Goal: Task Accomplishment & Management: Complete application form

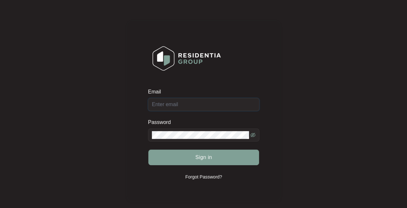
type input "[EMAIL_ADDRESS][DOMAIN_NAME]"
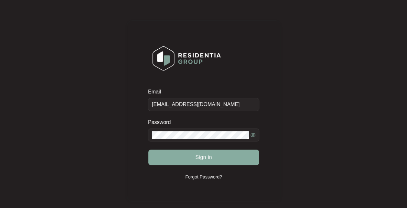
click at [202, 156] on span "Sign in" at bounding box center [203, 157] width 17 height 8
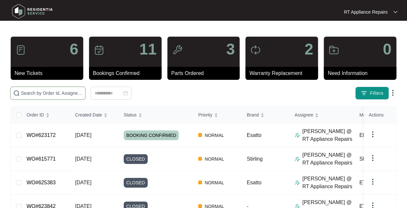
click at [56, 94] on input "text" at bounding box center [52, 92] width 62 height 7
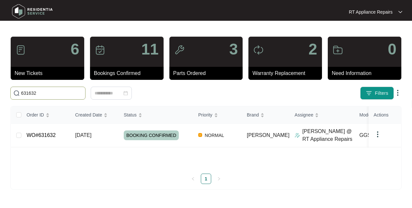
type input "631632"
click at [106, 135] on td "[DATE]" at bounding box center [94, 135] width 49 height 24
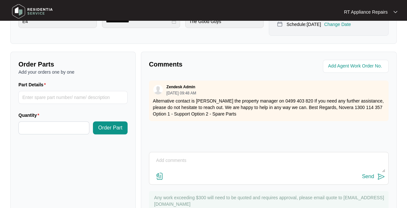
scroll to position [213, 0]
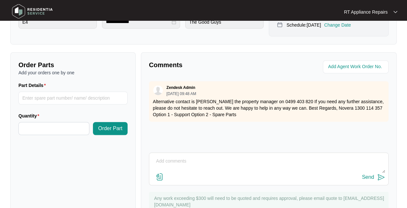
drag, startPoint x: 385, startPoint y: 82, endPoint x: 253, endPoint y: 131, distance: 140.9
click at [253, 131] on div "Zendesk Admin [DATE] 09:48 AM Alternative contact is [PERSON_NAME] the property…" at bounding box center [269, 113] width 240 height 65
click at [65, 99] on input "Part Details" at bounding box center [72, 97] width 109 height 13
type input "1 x Loc 413, Drain Pump"
click at [32, 125] on input "Quantity" at bounding box center [54, 128] width 70 height 12
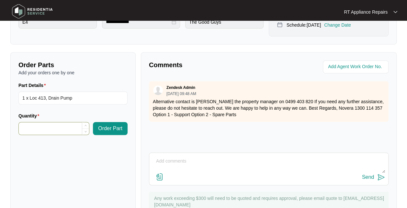
type input "*"
click at [114, 128] on span "Order Part" at bounding box center [110, 128] width 24 height 8
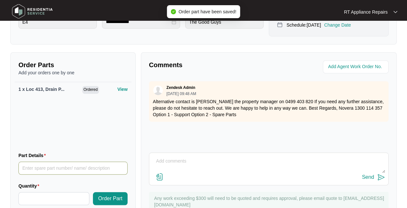
click at [58, 168] on input "Part Details" at bounding box center [72, 167] width 109 height 13
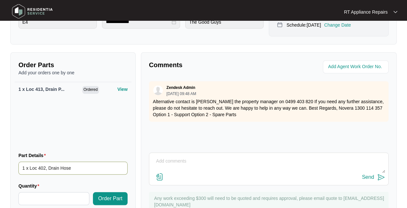
type input "1 x Loc 402, Drain Hose"
click at [59, 199] on input "Quantity" at bounding box center [54, 198] width 70 height 12
type input "*"
click at [111, 200] on span "Order Part" at bounding box center [110, 198] width 24 height 8
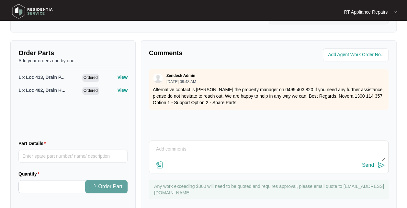
scroll to position [240, 0]
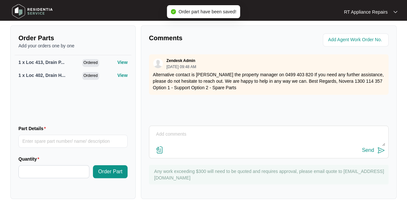
click at [203, 134] on textarea at bounding box center [269, 137] width 232 height 17
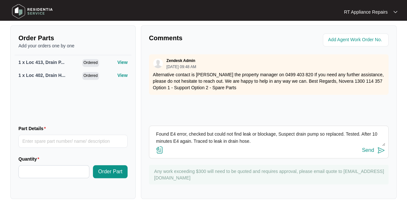
click at [318, 135] on textarea "Found E4 error, checked but could not find leak or blockage, Suspect drain pump…" at bounding box center [269, 137] width 232 height 17
click at [179, 142] on textarea "Found E4 error, checked but could not find leak or blockage, Suspect drain pump…" at bounding box center [269, 137] width 232 height 17
click at [346, 133] on textarea "Found E4 error, checked but could not find leak or blockage, Suspect drain pump…" at bounding box center [269, 137] width 232 height 17
click at [366, 142] on textarea "Found E4 error, checked but could not find leak or blockage, Suspect drain pump…" at bounding box center [269, 137] width 232 height 17
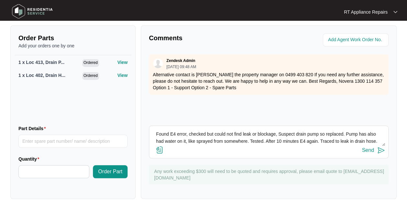
click at [198, 143] on textarea "Found E4 error, checked but could not find leak or blockage, Suspect drain pump…" at bounding box center [269, 137] width 232 height 17
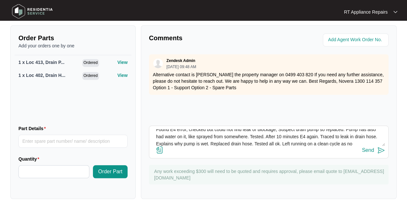
scroll to position [12, 0]
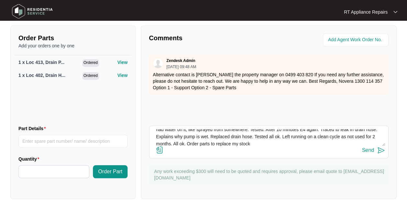
type textarea "Found E4 error, checked but could not find leak or blockage, Suspect drain pump…"
click at [381, 153] on button "Send" at bounding box center [373, 150] width 23 height 9
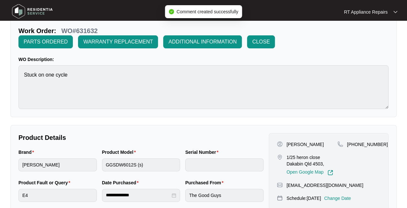
scroll to position [0, 0]
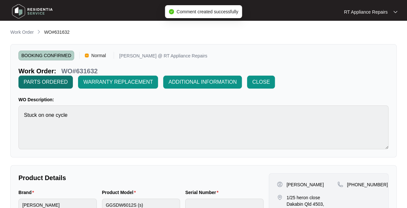
click at [55, 83] on span "PARTS ORDERED" at bounding box center [46, 82] width 44 height 8
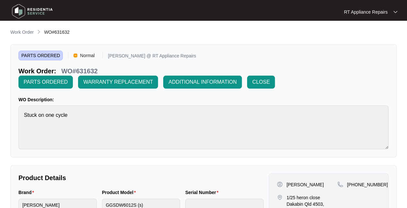
click at [395, 11] on img at bounding box center [395, 11] width 4 height 3
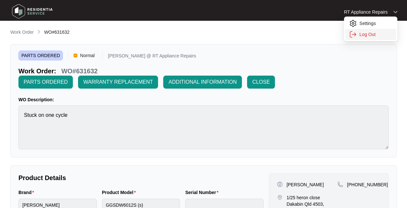
click at [370, 34] on p "Log Out" at bounding box center [375, 34] width 33 height 6
